Goal: Check status: Check status

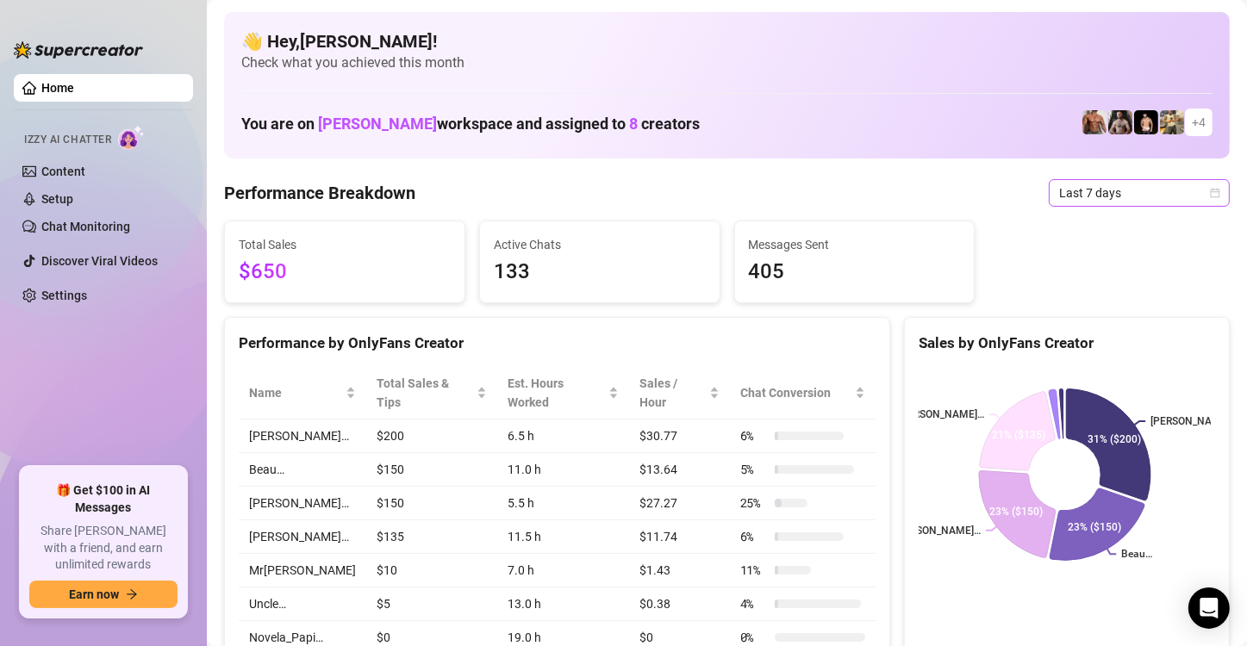
click at [752, 182] on span "Last 7 days" at bounding box center [1139, 193] width 160 height 26
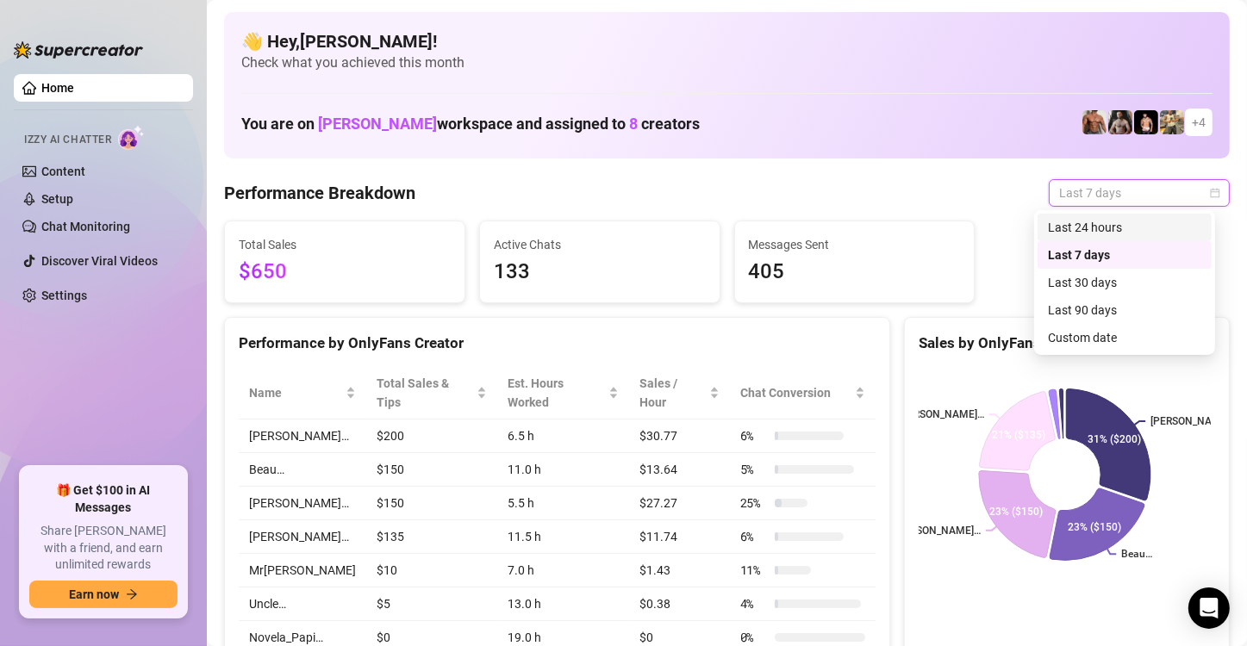
click at [752, 221] on div "Last 24 hours" at bounding box center [1124, 227] width 153 height 19
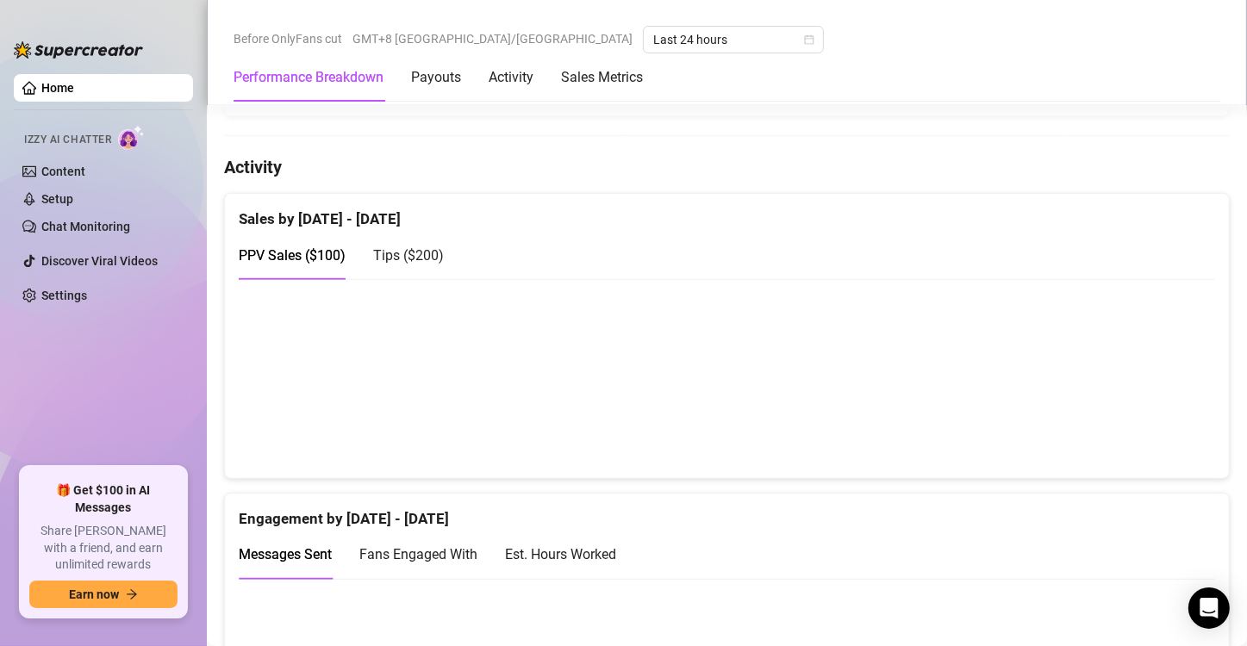
scroll to position [801, 0]
click at [414, 257] on div "Tips ( $200 )" at bounding box center [408, 257] width 71 height 22
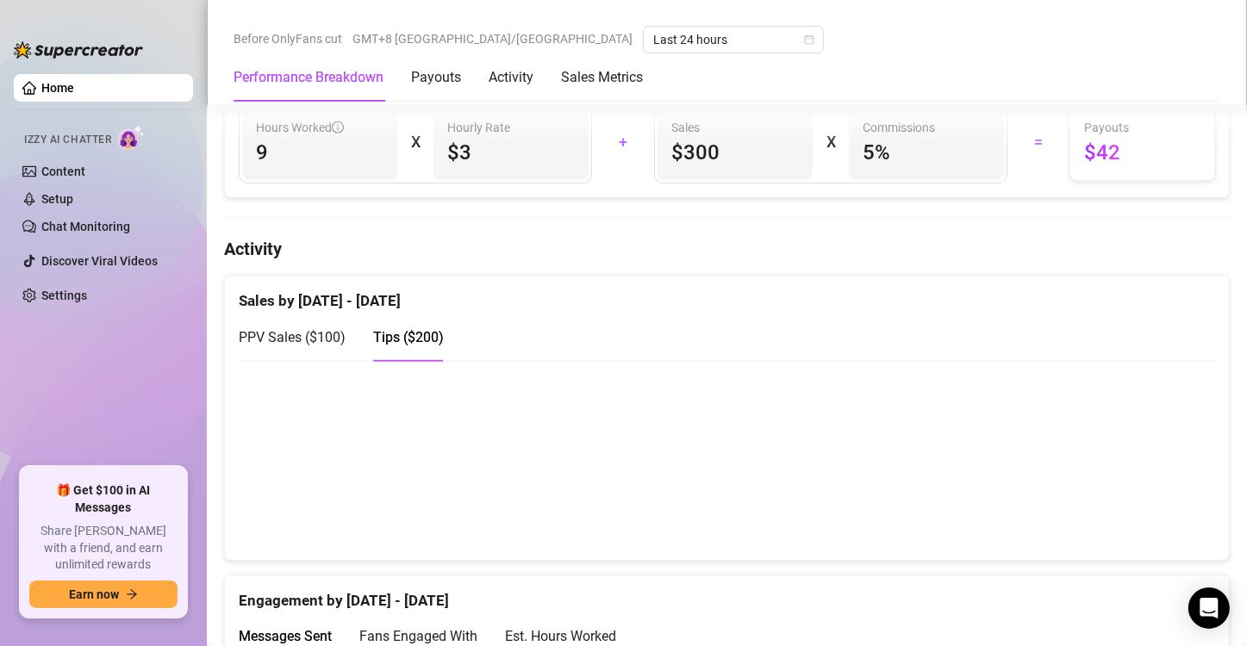
scroll to position [722, 0]
click at [290, 328] on span "PPV Sales ( $100 )" at bounding box center [292, 335] width 107 height 16
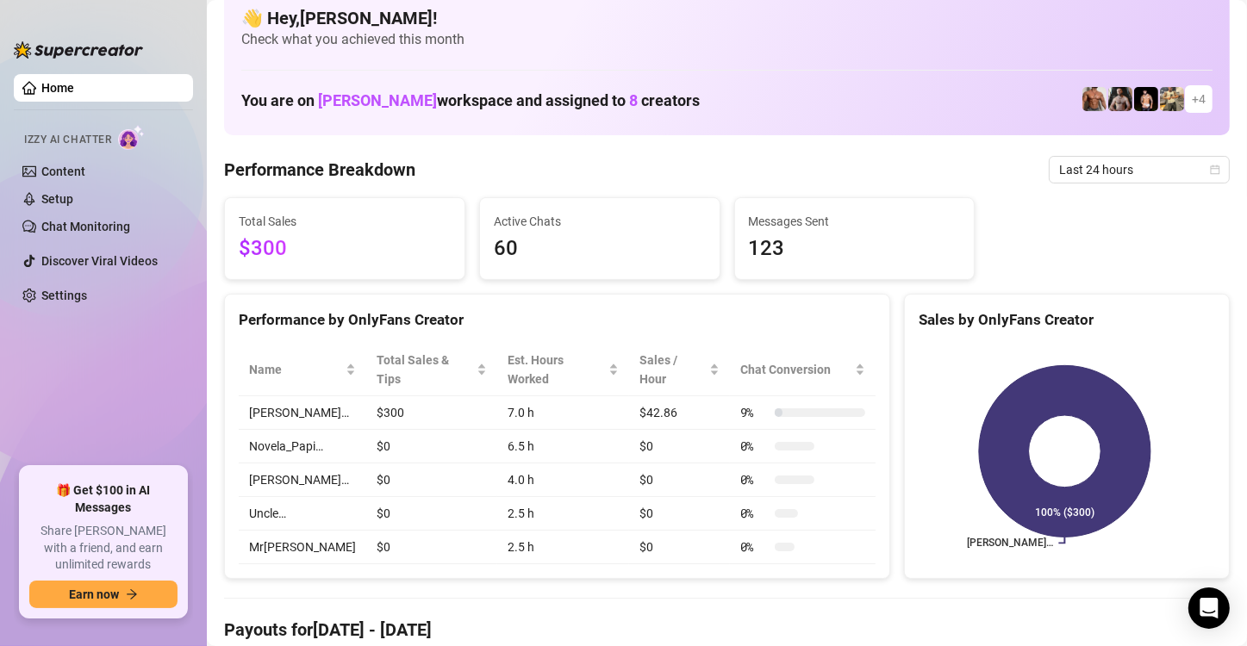
scroll to position [0, 0]
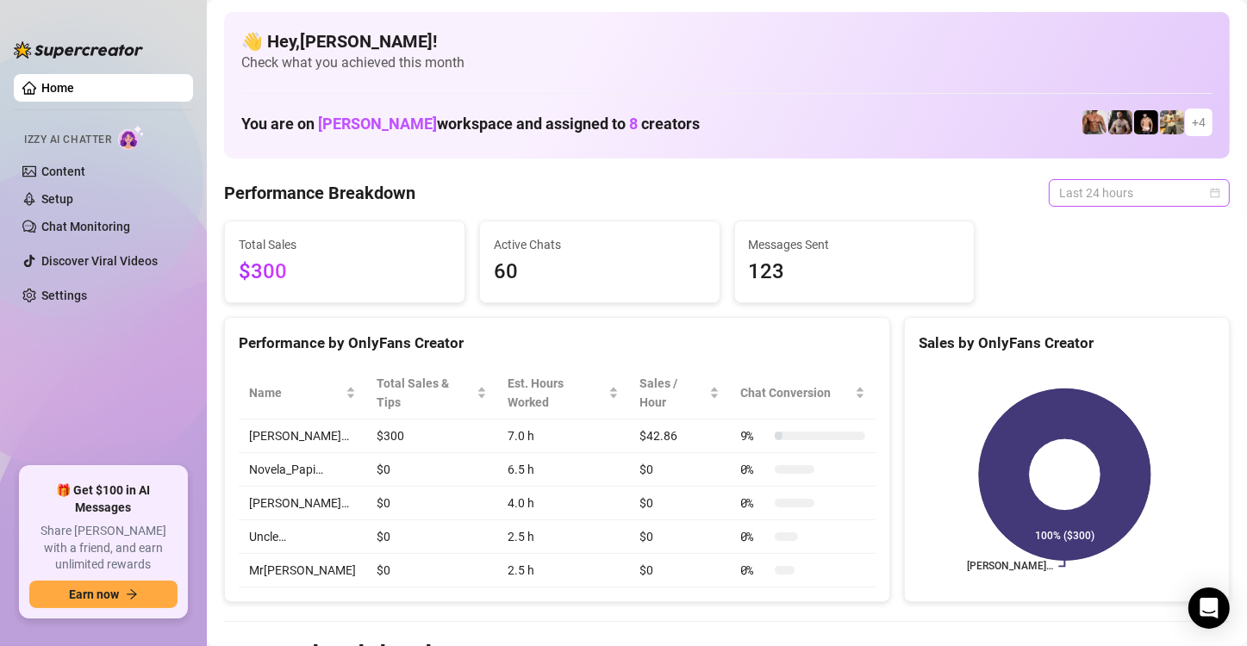
click at [752, 202] on span "Last 24 hours" at bounding box center [1139, 193] width 160 height 26
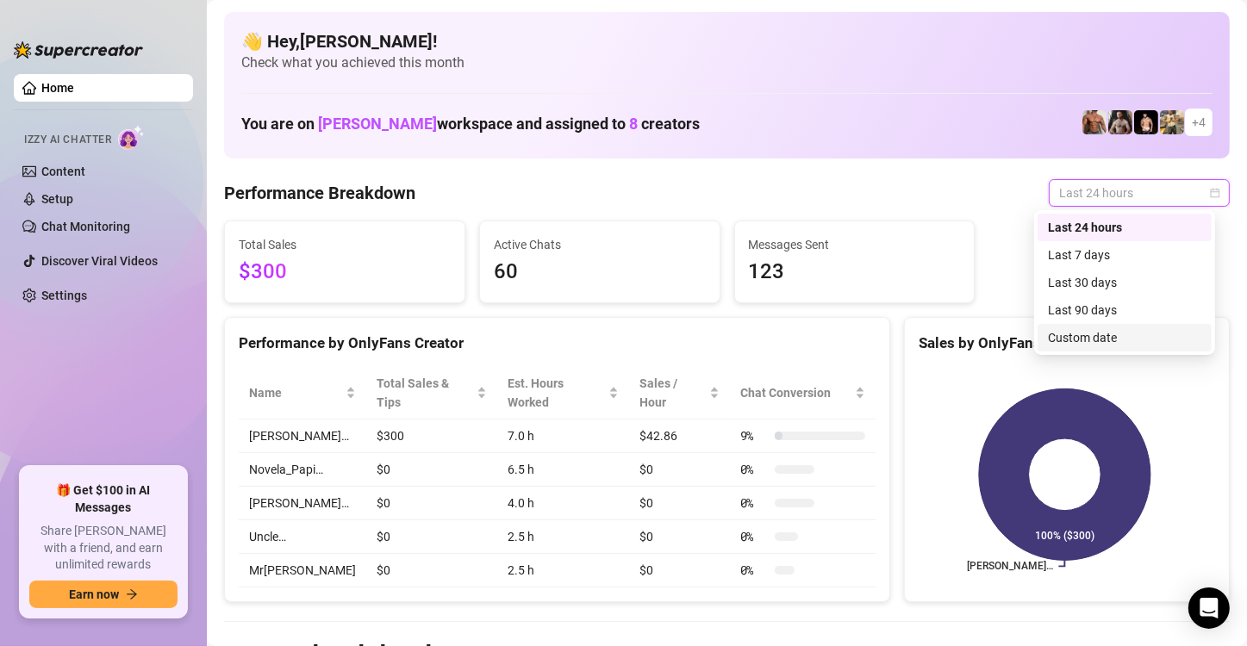
click at [752, 342] on div "Custom date" at bounding box center [1124, 337] width 153 height 19
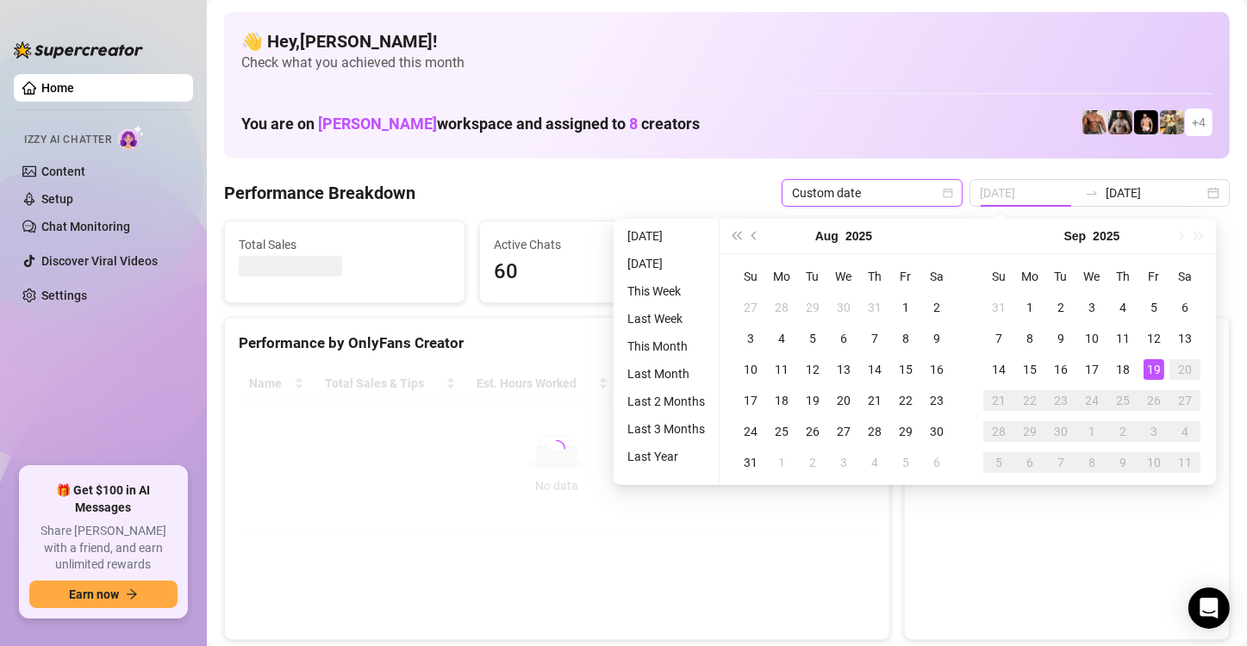
click at [752, 371] on div "19" at bounding box center [1153, 369] width 21 height 21
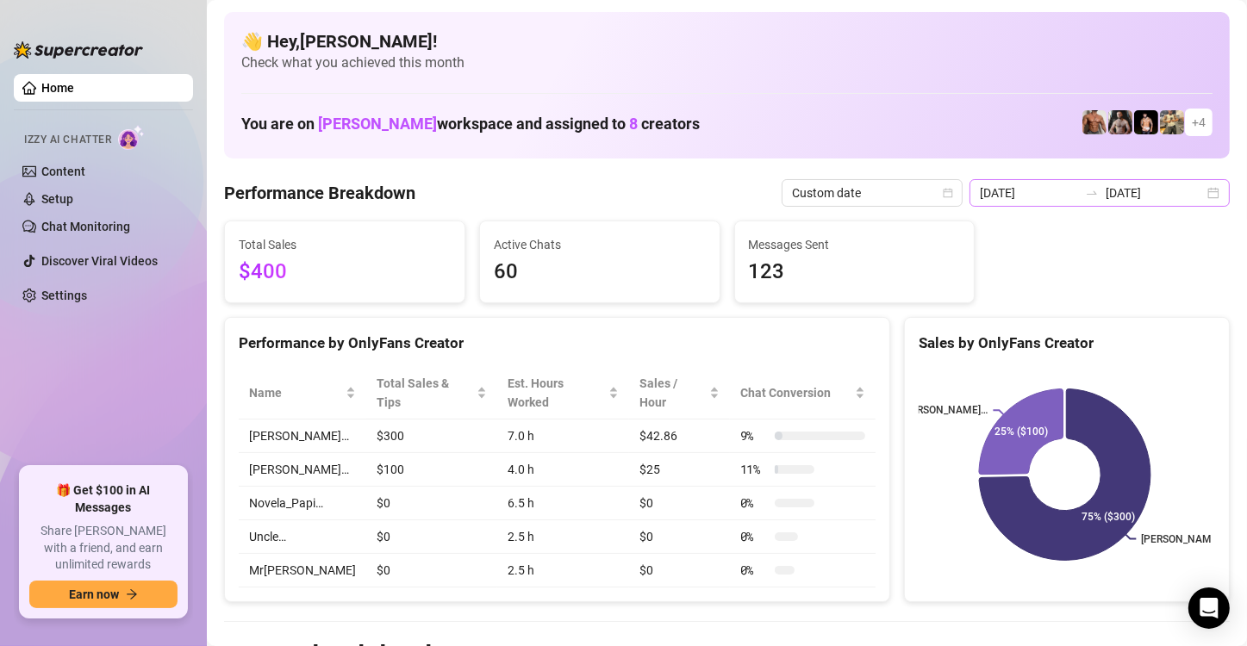
click at [752, 193] on icon "swap-right" at bounding box center [1092, 193] width 14 height 14
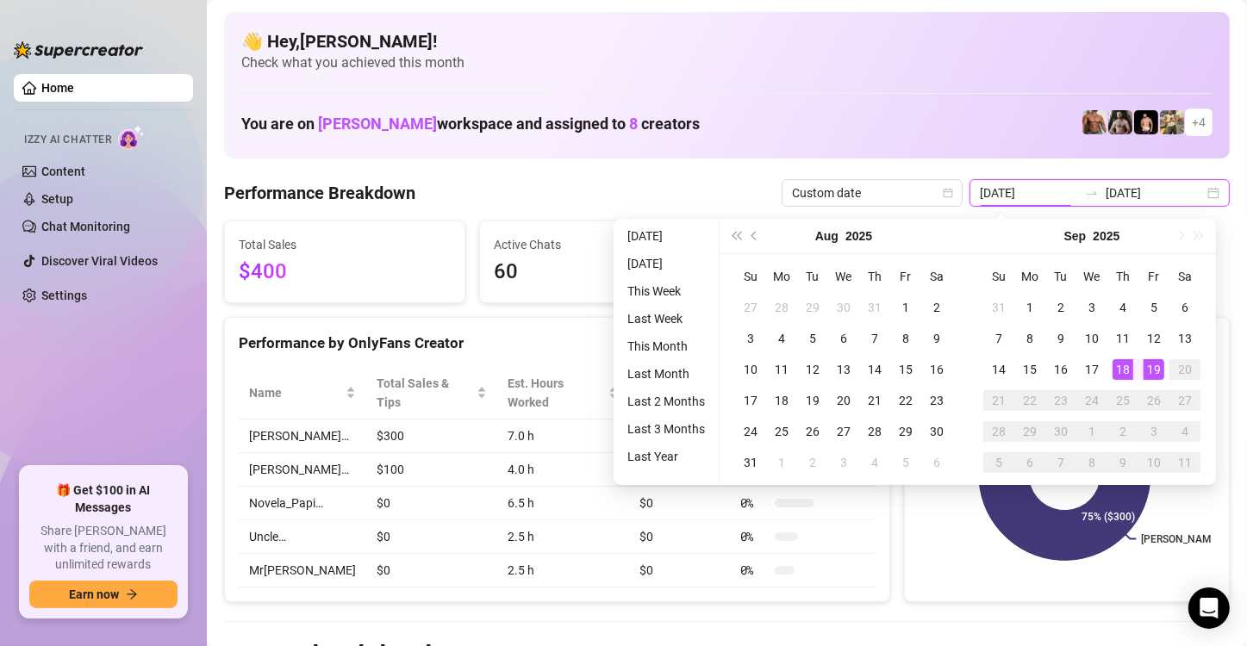
type input "[DATE]"
click at [752, 371] on div "19" at bounding box center [1153, 369] width 21 height 21
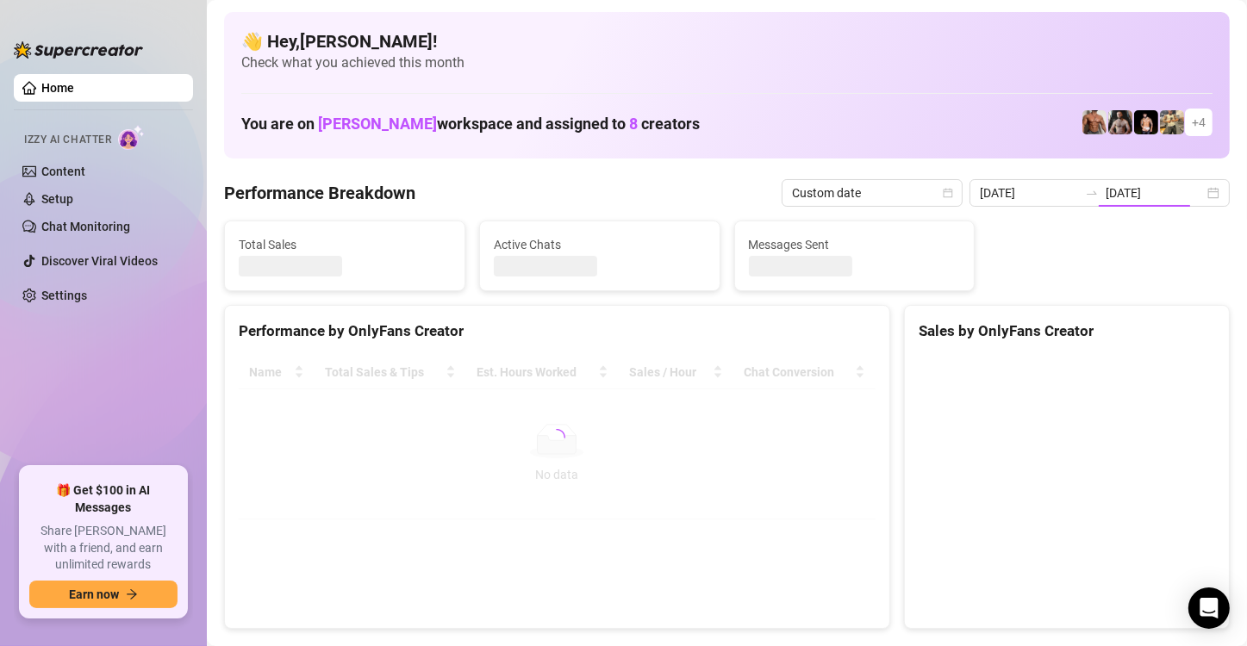
type input "[DATE]"
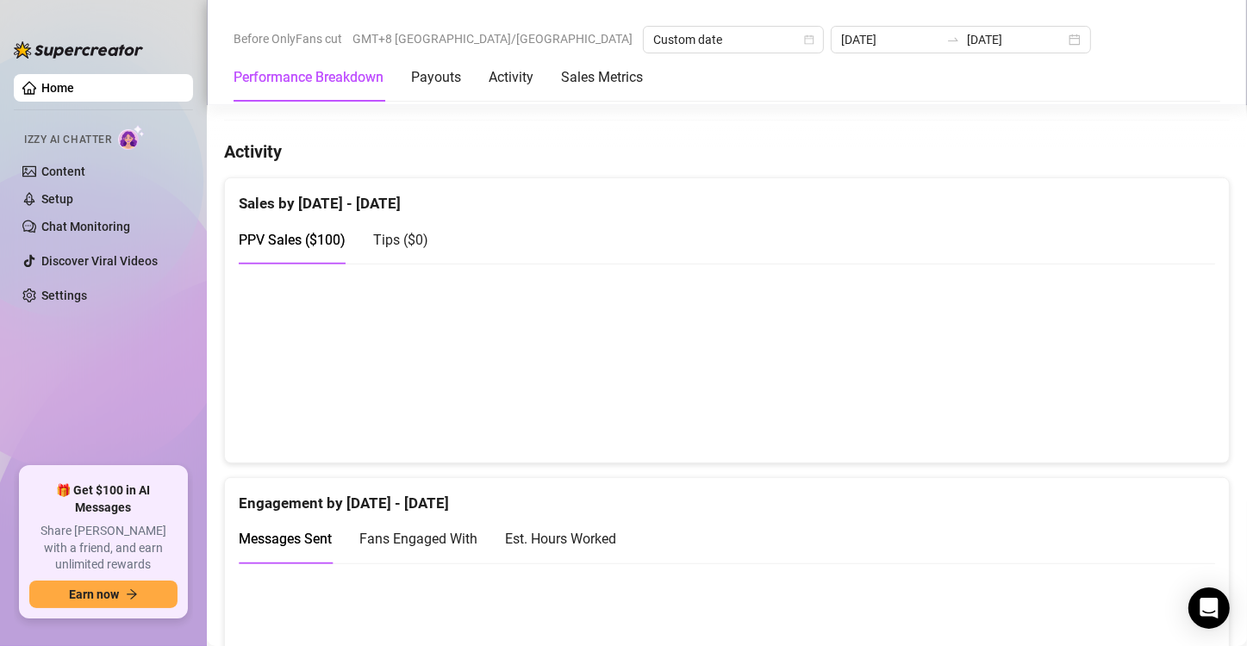
scroll to position [813, 0]
